Goal: Information Seeking & Learning: Learn about a topic

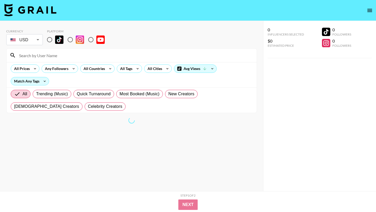
click at [50, 37] on input "radio" at bounding box center [49, 39] width 11 height 11
radio input "true"
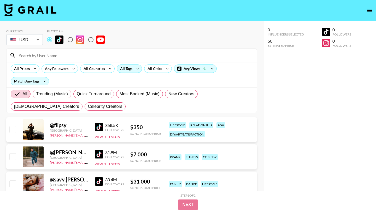
click at [127, 68] on div "All Tags" at bounding box center [125, 69] width 16 height 8
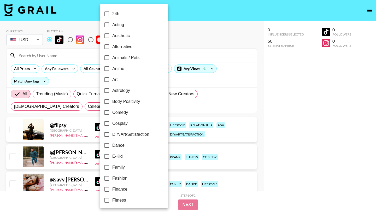
scroll to position [288, 0]
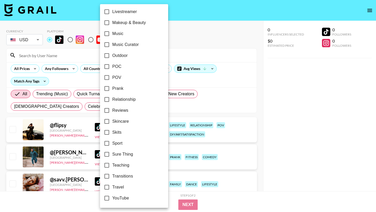
click at [108, 77] on input "POV" at bounding box center [106, 77] width 11 height 11
checkbox input "true"
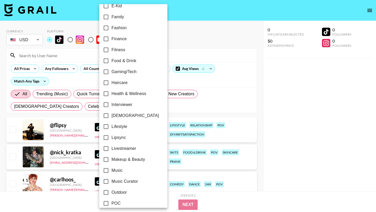
scroll to position [151, 0]
click at [108, 136] on input "Lipsync" at bounding box center [106, 137] width 11 height 11
checkbox input "true"
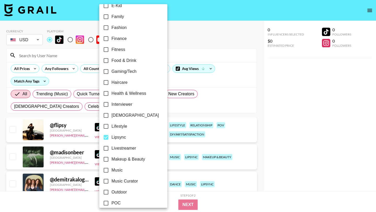
click at [190, 58] on div at bounding box center [188, 106] width 376 height 212
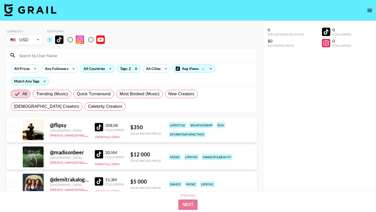
click at [89, 68] on div "All Countries" at bounding box center [94, 69] width 26 height 8
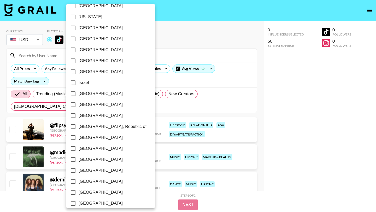
scroll to position [397, 0]
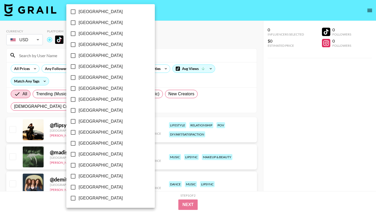
click at [76, 186] on input "[GEOGRAPHIC_DATA]" at bounding box center [73, 187] width 11 height 11
checkbox input "true"
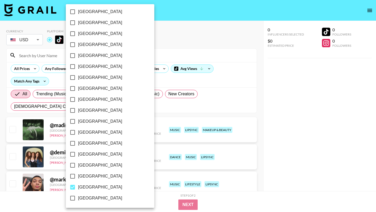
click at [162, 49] on div at bounding box center [188, 106] width 376 height 212
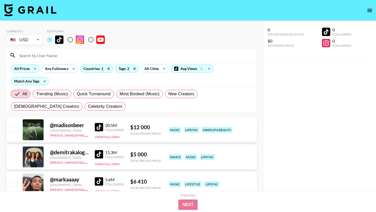
click at [33, 68] on icon at bounding box center [35, 69] width 8 height 8
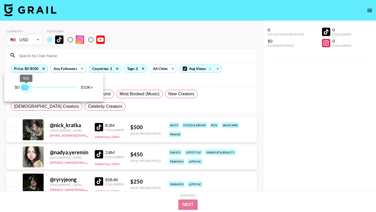
type input "250"
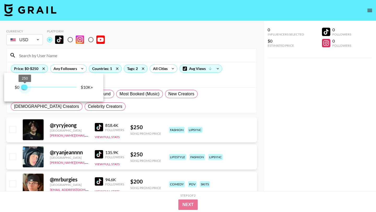
drag, startPoint x: 77, startPoint y: 85, endPoint x: 26, endPoint y: 85, distance: 51.2
click at [26, 85] on span "250" at bounding box center [24, 87] width 5 height 5
click at [158, 109] on div at bounding box center [188, 106] width 376 height 212
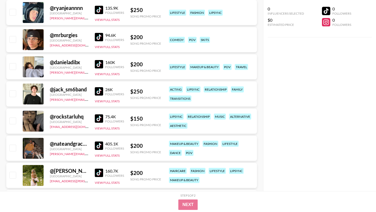
scroll to position [149, 0]
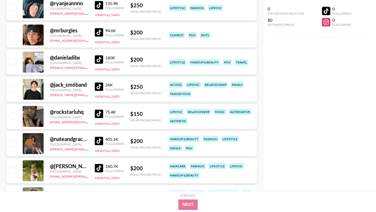
click at [97, 60] on img at bounding box center [99, 59] width 8 height 8
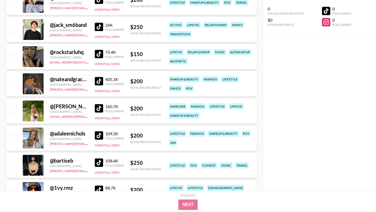
scroll to position [210, 0]
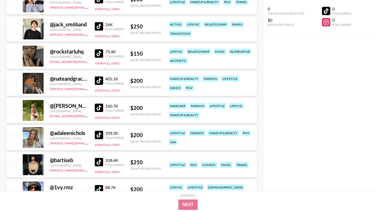
click at [100, 106] on img at bounding box center [99, 108] width 8 height 8
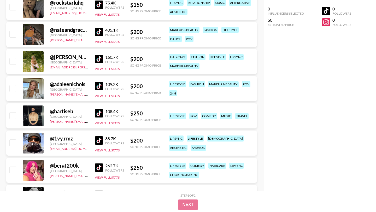
scroll to position [261, 0]
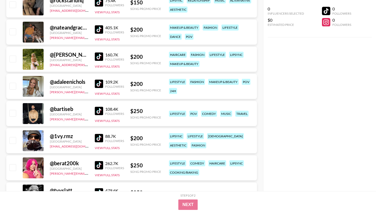
click at [102, 86] on img at bounding box center [99, 84] width 8 height 8
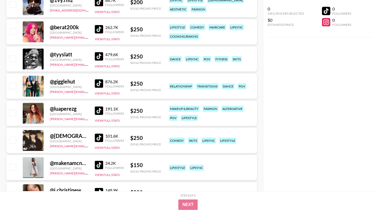
scroll to position [433, 0]
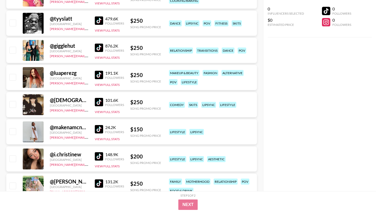
click at [100, 75] on img at bounding box center [99, 75] width 8 height 8
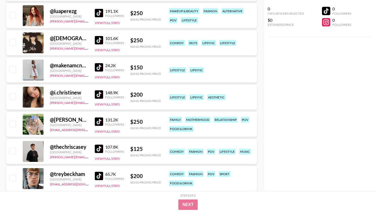
scroll to position [498, 0]
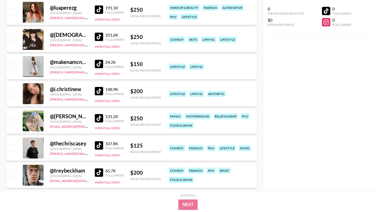
click at [99, 63] on img at bounding box center [99, 64] width 8 height 8
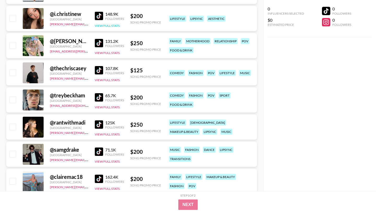
scroll to position [581, 0]
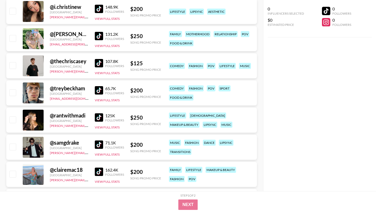
click at [104, 120] on link at bounding box center [100, 117] width 10 height 8
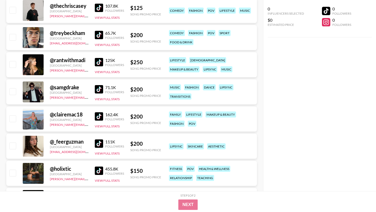
scroll to position [661, 0]
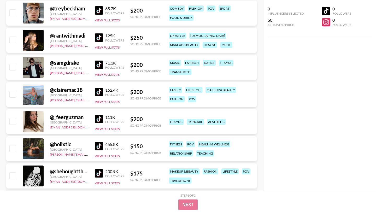
click at [99, 118] on img at bounding box center [99, 119] width 8 height 8
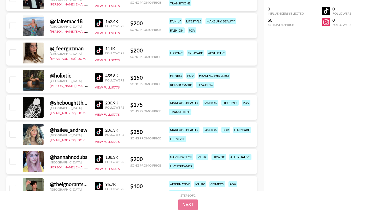
scroll to position [735, 0]
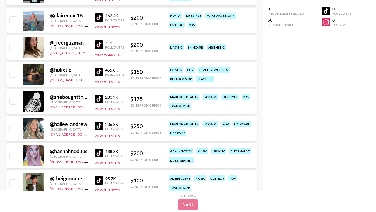
click at [104, 77] on div "455.8K Followers View Full Stats" at bounding box center [109, 74] width 29 height 19
click at [101, 73] on img at bounding box center [99, 72] width 8 height 8
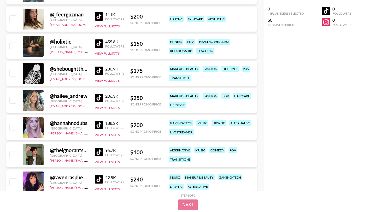
scroll to position [847, 0]
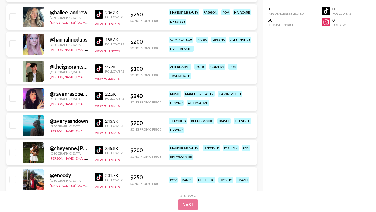
click at [100, 95] on img at bounding box center [99, 96] width 8 height 8
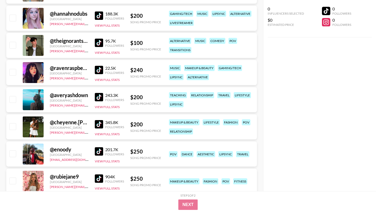
scroll to position [958, 0]
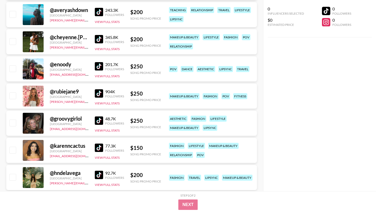
click at [102, 147] on img at bounding box center [99, 148] width 8 height 8
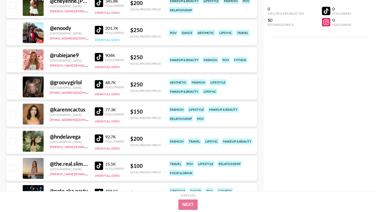
scroll to position [995, 0]
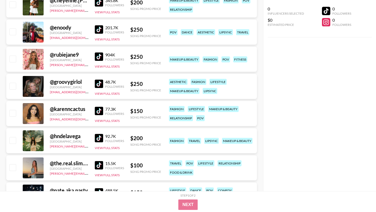
click at [102, 81] on img at bounding box center [99, 84] width 8 height 8
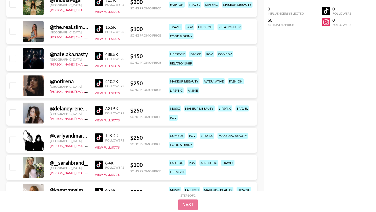
scroll to position [1137, 0]
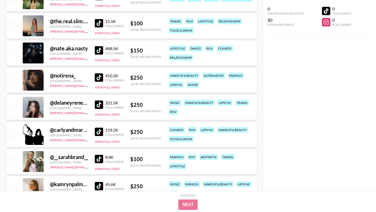
click at [100, 76] on img at bounding box center [99, 77] width 8 height 8
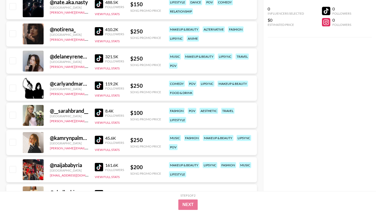
click at [100, 83] on img at bounding box center [99, 86] width 8 height 8
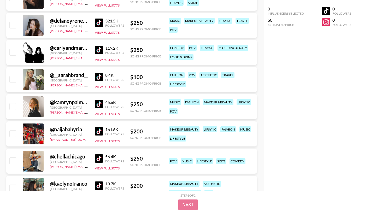
scroll to position [1220, 0]
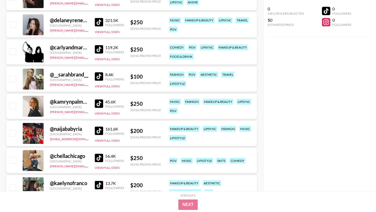
click at [102, 103] on img at bounding box center [99, 104] width 8 height 8
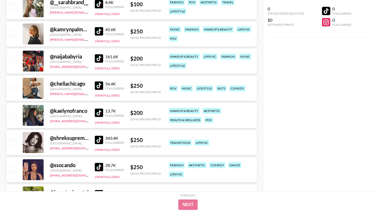
scroll to position [1293, 0]
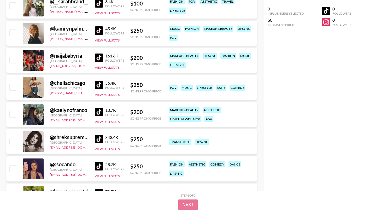
click at [101, 83] on img at bounding box center [99, 85] width 8 height 8
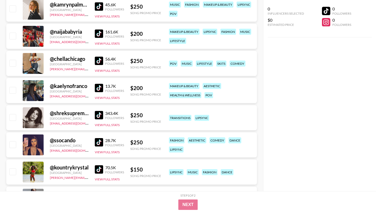
scroll to position [1352, 0]
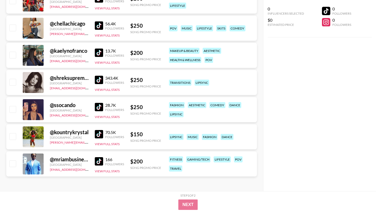
click at [98, 105] on img at bounding box center [99, 107] width 8 height 8
click at [98, 134] on img at bounding box center [99, 134] width 8 height 8
